Goal: Check status: Check status

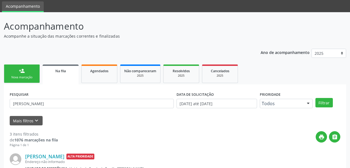
scroll to position [28, 0]
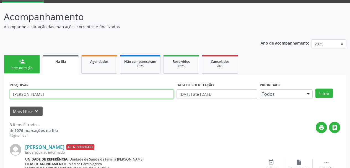
drag, startPoint x: 93, startPoint y: 94, endPoint x: 0, endPoint y: 97, distance: 93.4
click at [0, 97] on div "Acompanhamento Acompanhe a situação das marcações correntes e finalizadas Relat…" at bounding box center [175, 152] width 350 height 299
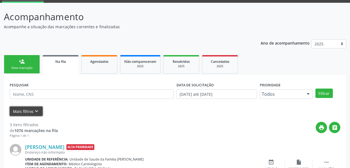
click at [23, 113] on button "Mais filtros keyboard_arrow_down" at bounding box center [26, 112] width 33 height 10
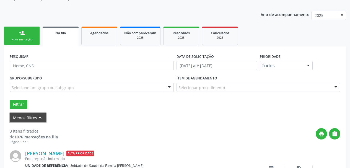
scroll to position [83, 0]
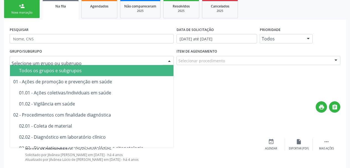
click at [33, 56] on div at bounding box center [92, 60] width 164 height 9
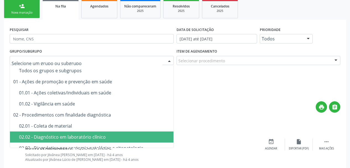
click at [76, 135] on div "02.02 - Diagnóstico em laboratório clínico" at bounding box center [112, 137] width 187 height 4
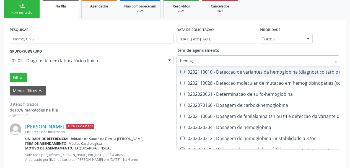
type input "hemogr"
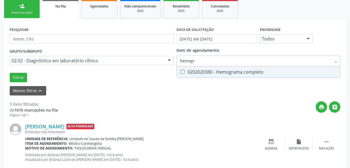
click at [214, 72] on div "0202020380 - Hemograma completo" at bounding box center [258, 72] width 157 height 4
checkbox completo "true"
click at [13, 75] on button "Filtrar" at bounding box center [18, 77] width 17 height 9
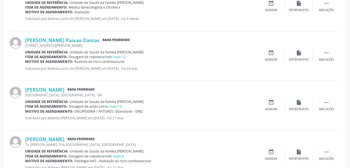
scroll to position [332, 0]
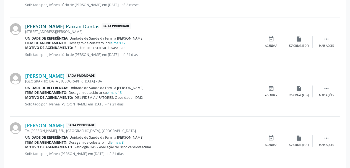
click at [59, 27] on link "[PERSON_NAME] Paixao Dantas" at bounding box center [62, 26] width 75 height 6
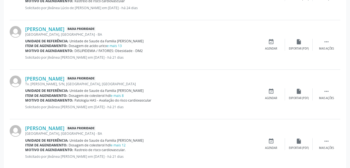
scroll to position [388, 0]
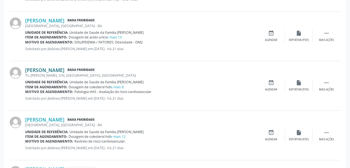
click at [65, 68] on link "[PERSON_NAME]" at bounding box center [44, 70] width 39 height 6
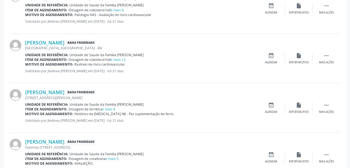
scroll to position [471, 0]
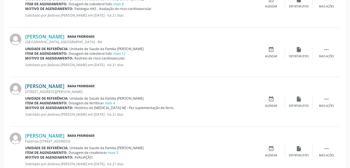
click at [43, 85] on link "[PERSON_NAME]" at bounding box center [44, 86] width 39 height 6
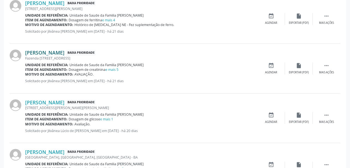
scroll to position [582, 0]
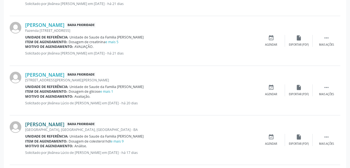
click at [61, 124] on link "[PERSON_NAME]" at bounding box center [44, 124] width 39 height 6
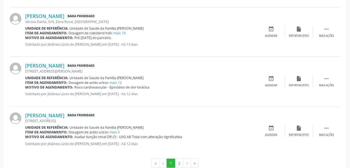
scroll to position [802, 0]
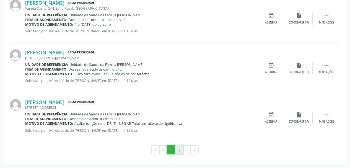
click at [177, 147] on button "2" at bounding box center [179, 149] width 9 height 9
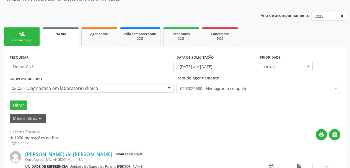
scroll to position [157, 0]
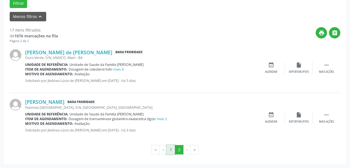
click at [169, 150] on button "1" at bounding box center [171, 149] width 9 height 9
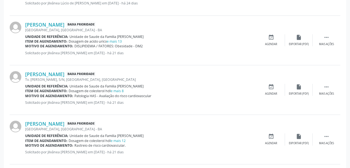
scroll to position [337, 0]
